Goal: Find specific page/section: Find specific page/section

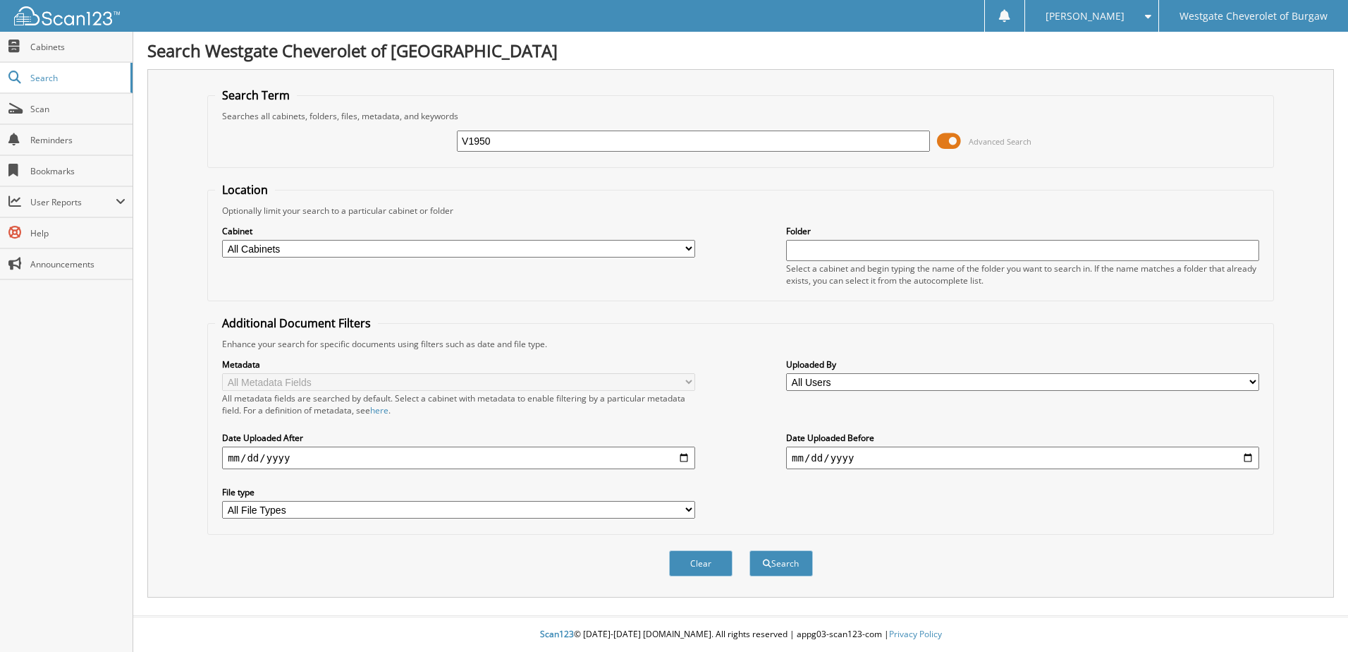
type input "V1950"
click at [750, 550] on button "Search" at bounding box center [781, 563] width 63 height 26
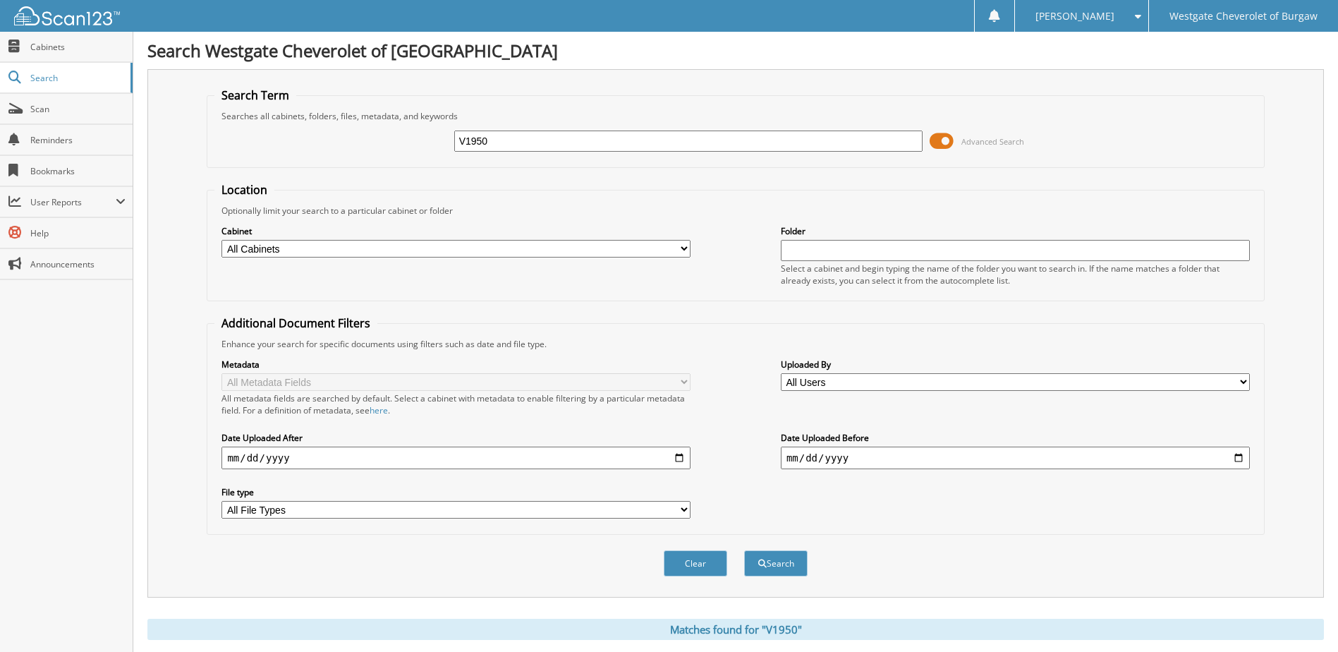
drag, startPoint x: 523, startPoint y: 141, endPoint x: 385, endPoint y: 141, distance: 137.5
click at [385, 141] on div "V1950 Advanced Search" at bounding box center [735, 141] width 1042 height 38
click at [57, 106] on span "Scan" at bounding box center [77, 109] width 95 height 12
